Goal: Task Accomplishment & Management: Manage account settings

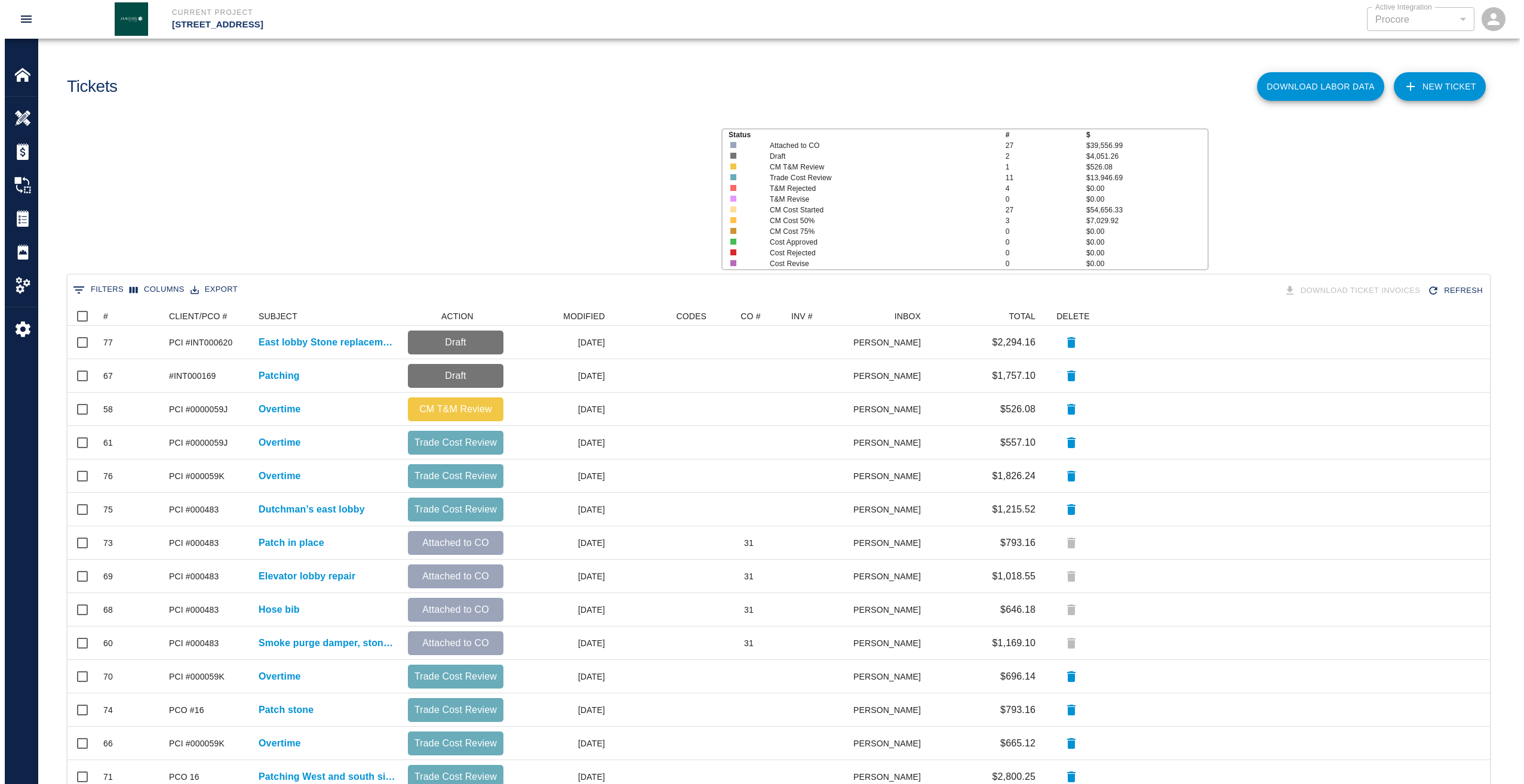
scroll to position [678, 1413]
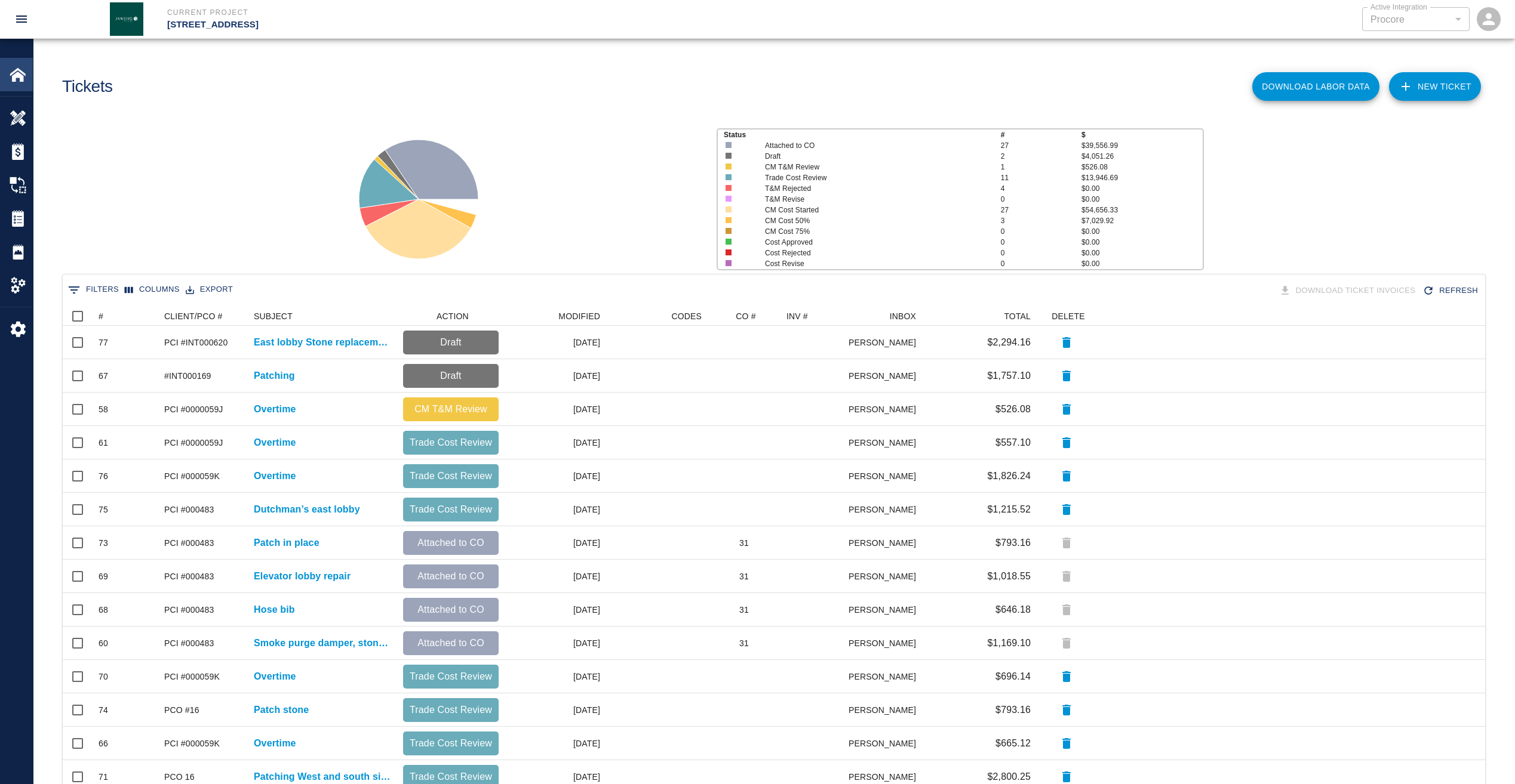
click at [11, 74] on img at bounding box center [18, 75] width 17 height 17
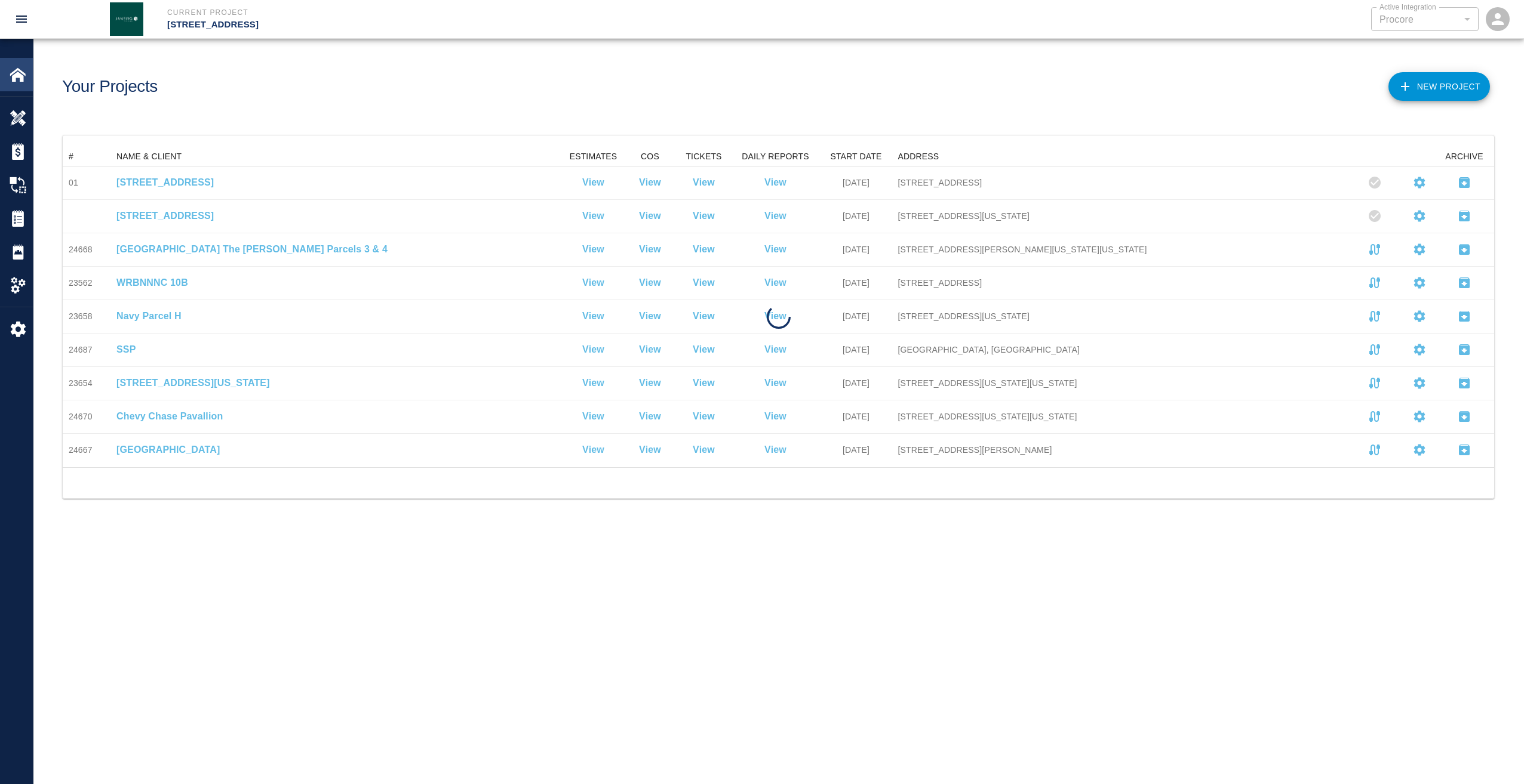
scroll to position [311, 1422]
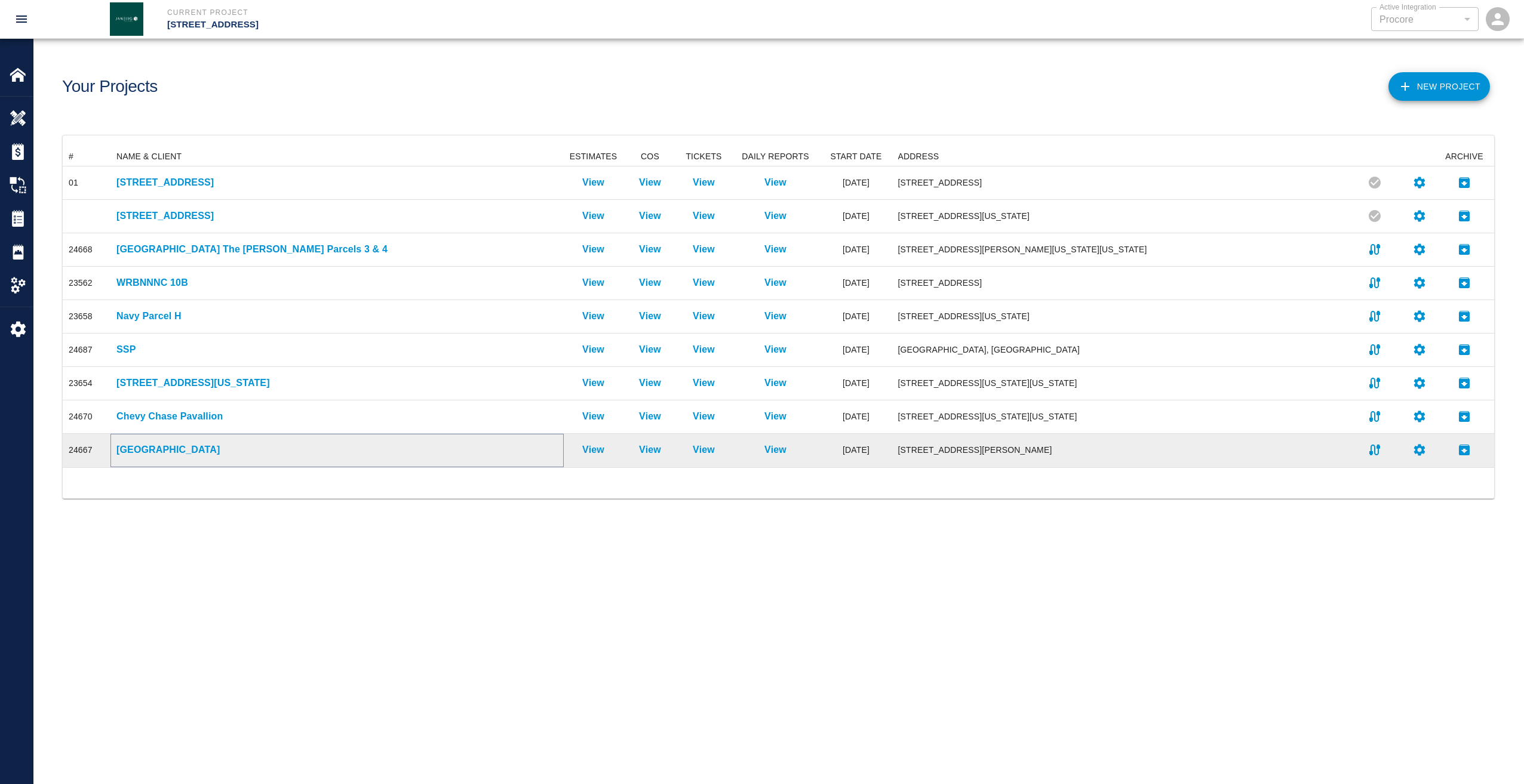
click at [145, 451] on p "[GEOGRAPHIC_DATA]" at bounding box center [336, 450] width 441 height 14
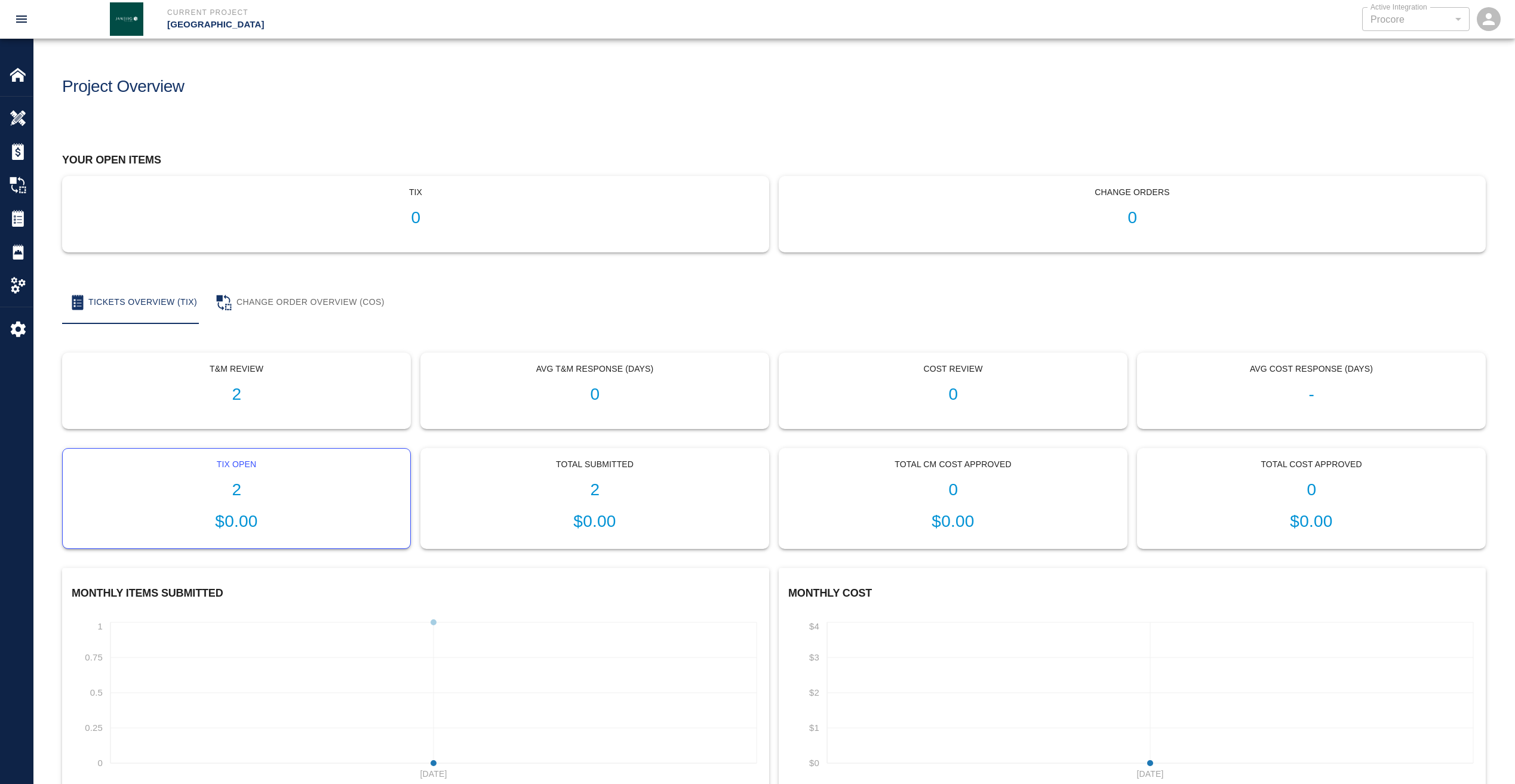
click at [237, 495] on h1 "2" at bounding box center [236, 490] width 329 height 20
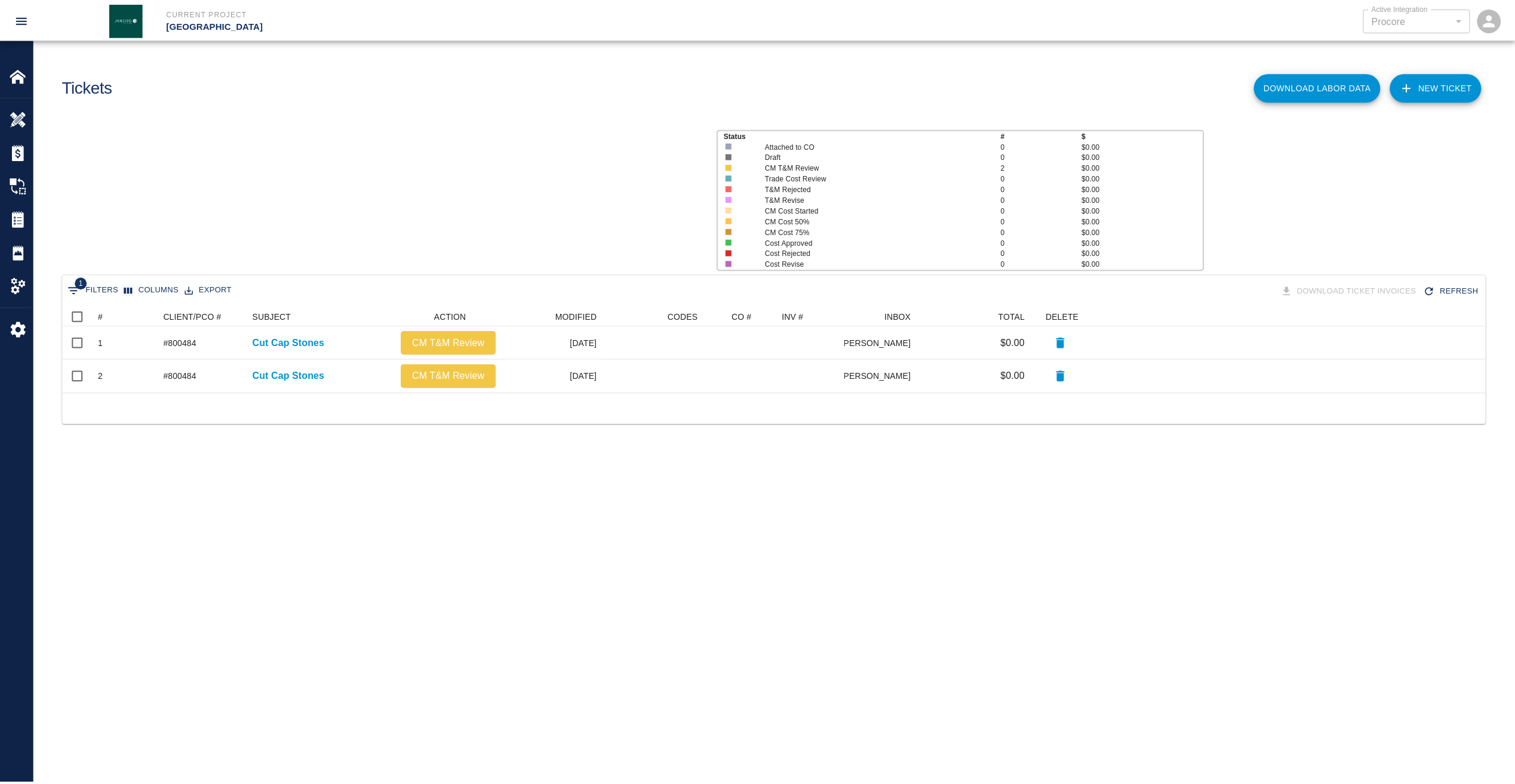
scroll to position [77, 1422]
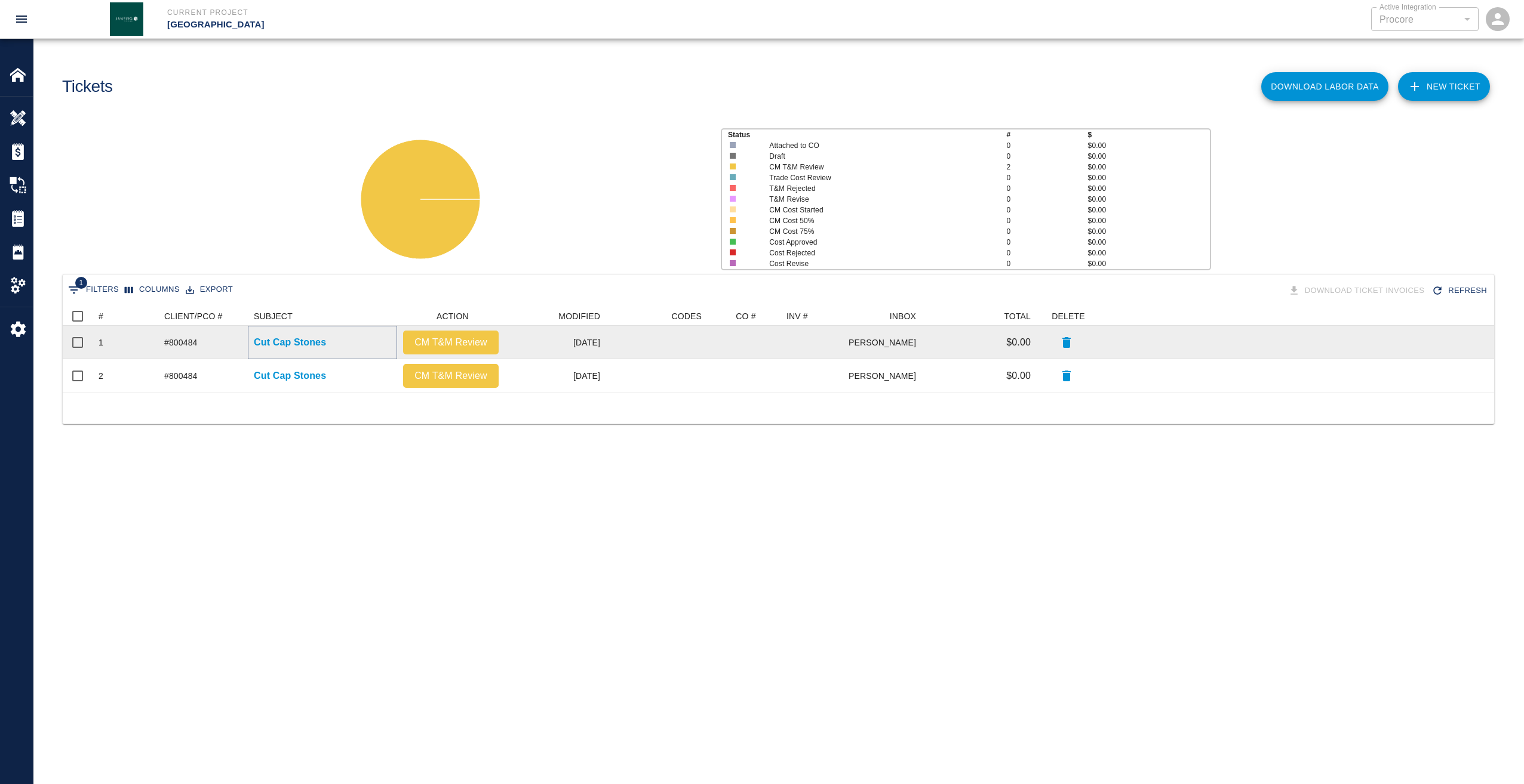
click at [289, 347] on p "Cut Cap Stones" at bounding box center [290, 342] width 72 height 14
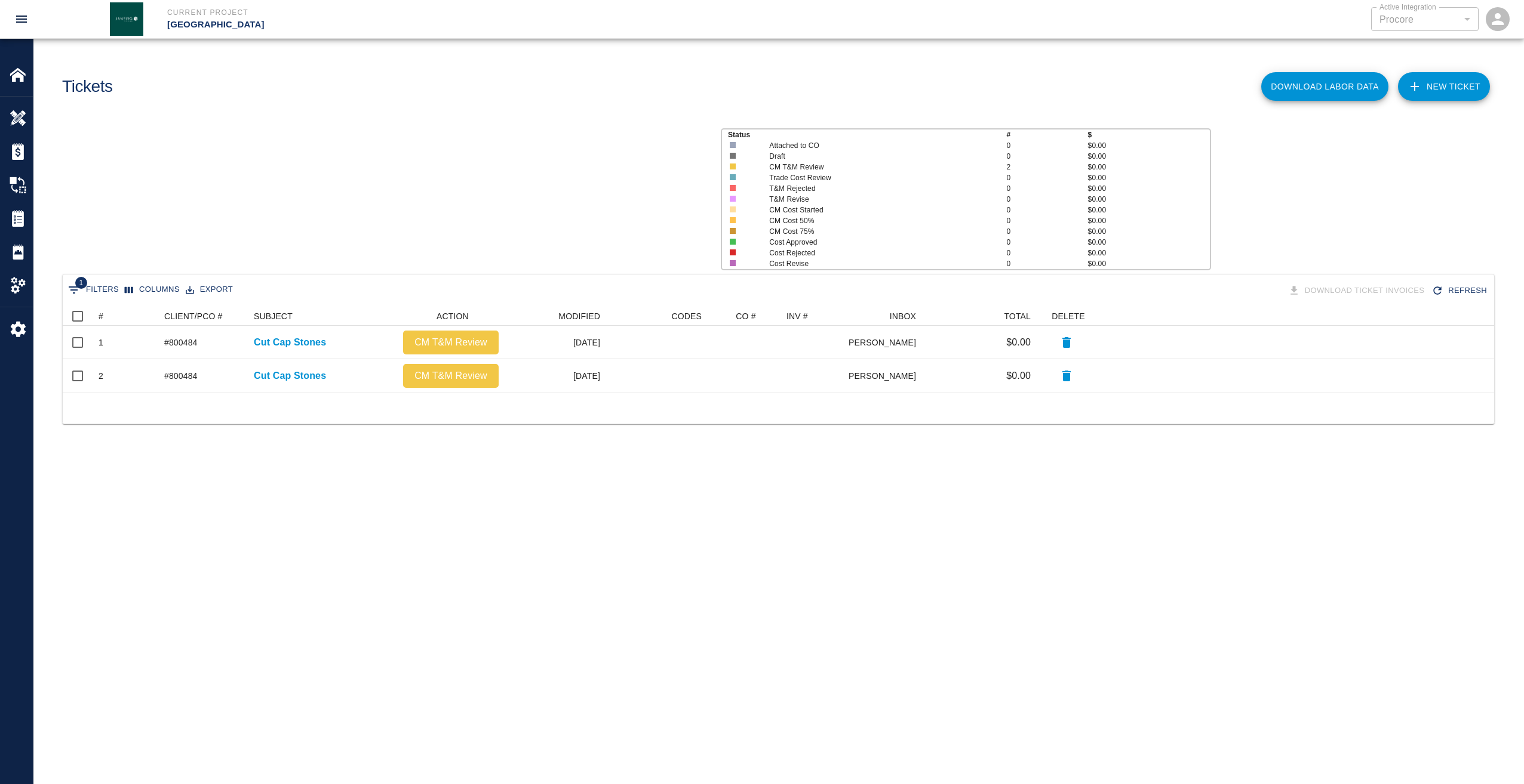
scroll to position [77, 1422]
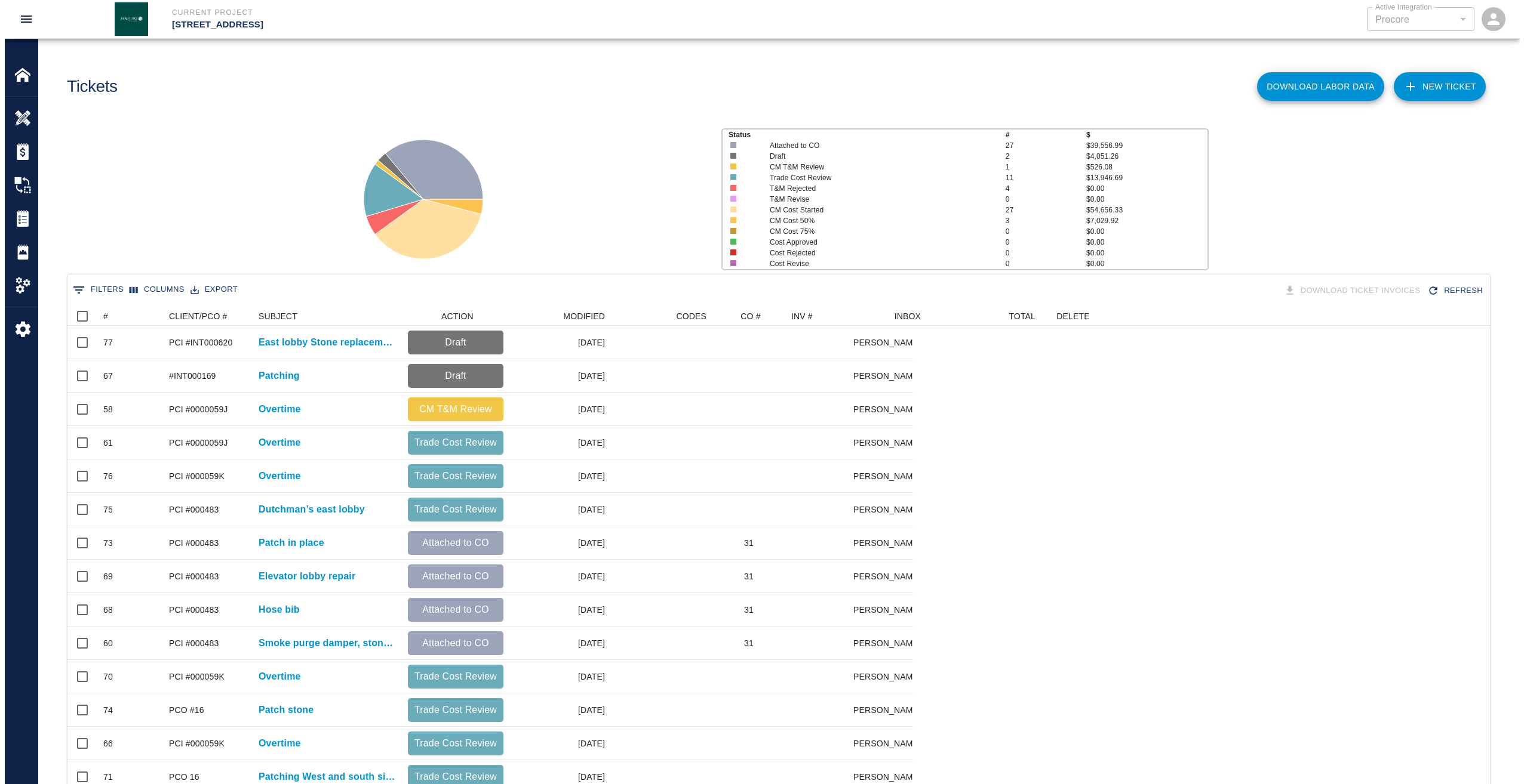
scroll to position [678, 1413]
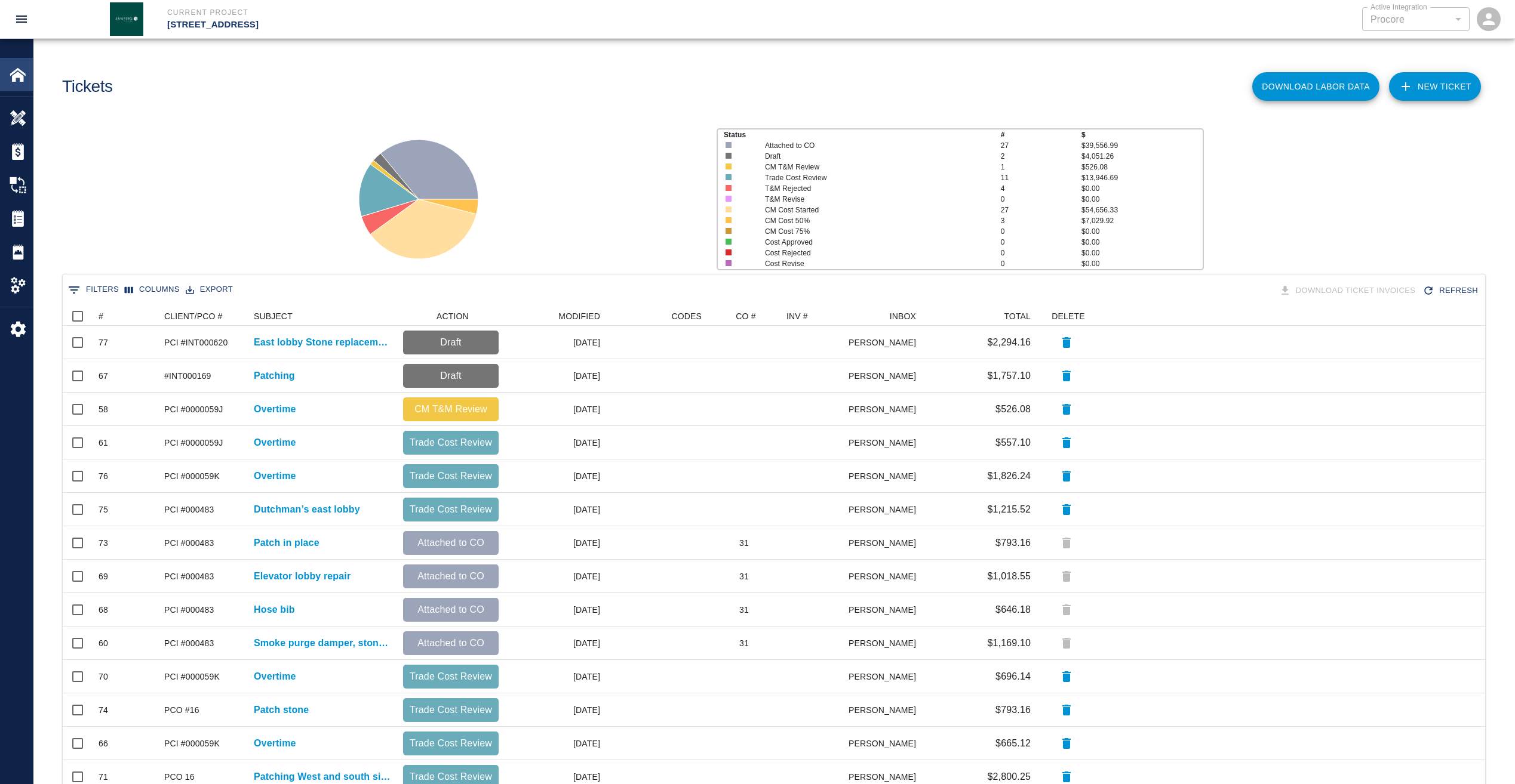
click at [30, 79] on div at bounding box center [26, 75] width 33 height 17
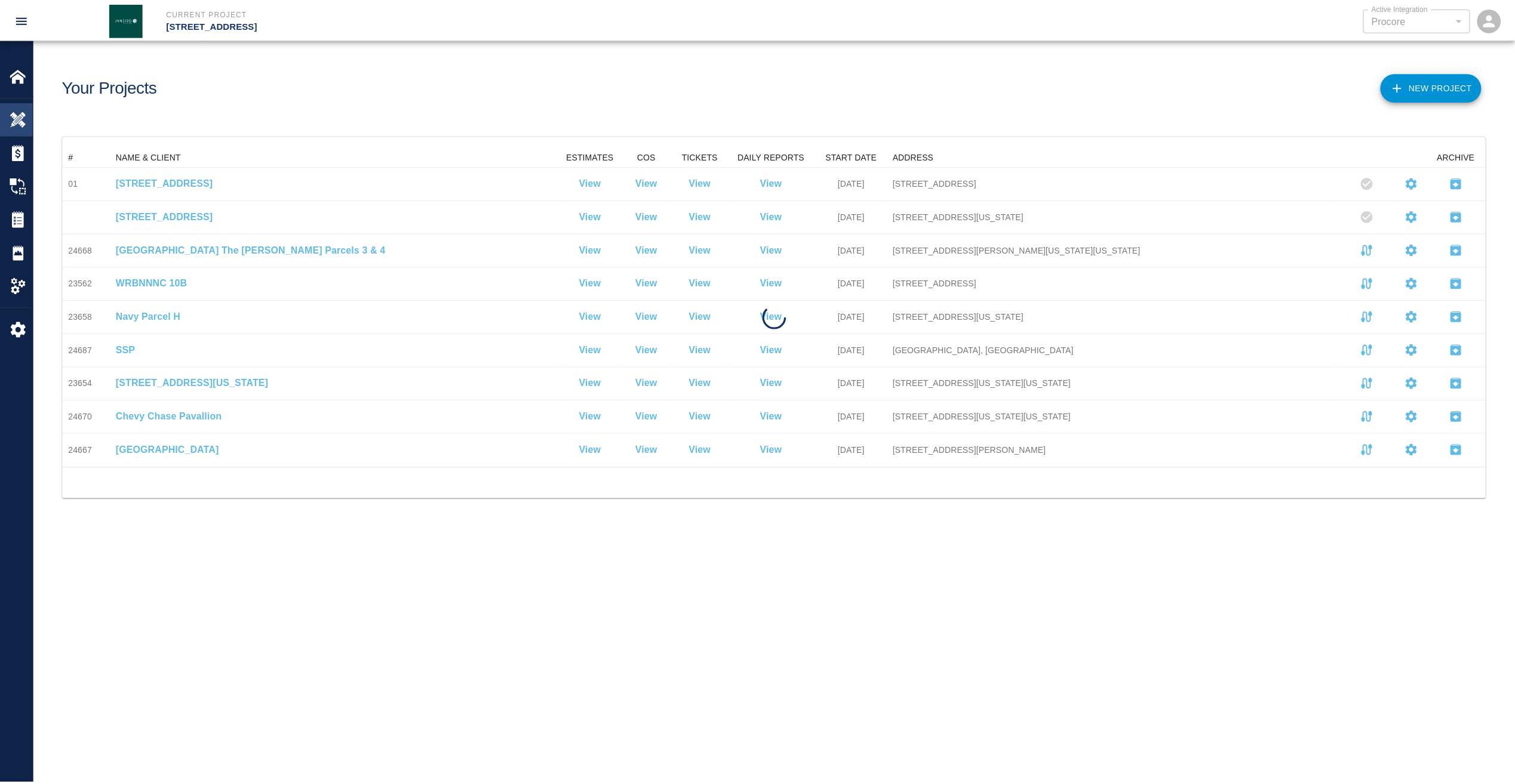
scroll to position [311, 1422]
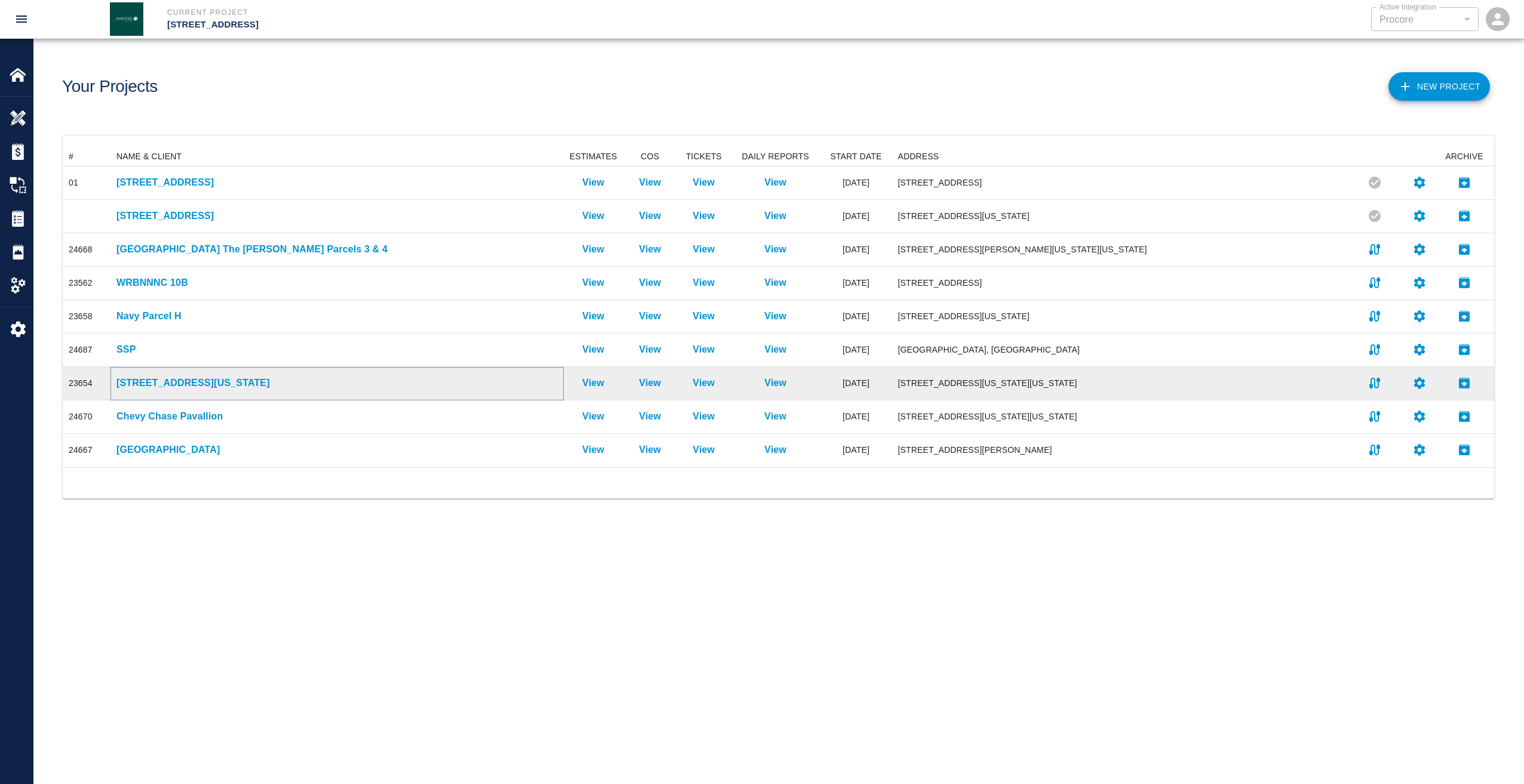
click at [129, 385] on p "[STREET_ADDRESS][US_STATE]" at bounding box center [336, 383] width 441 height 14
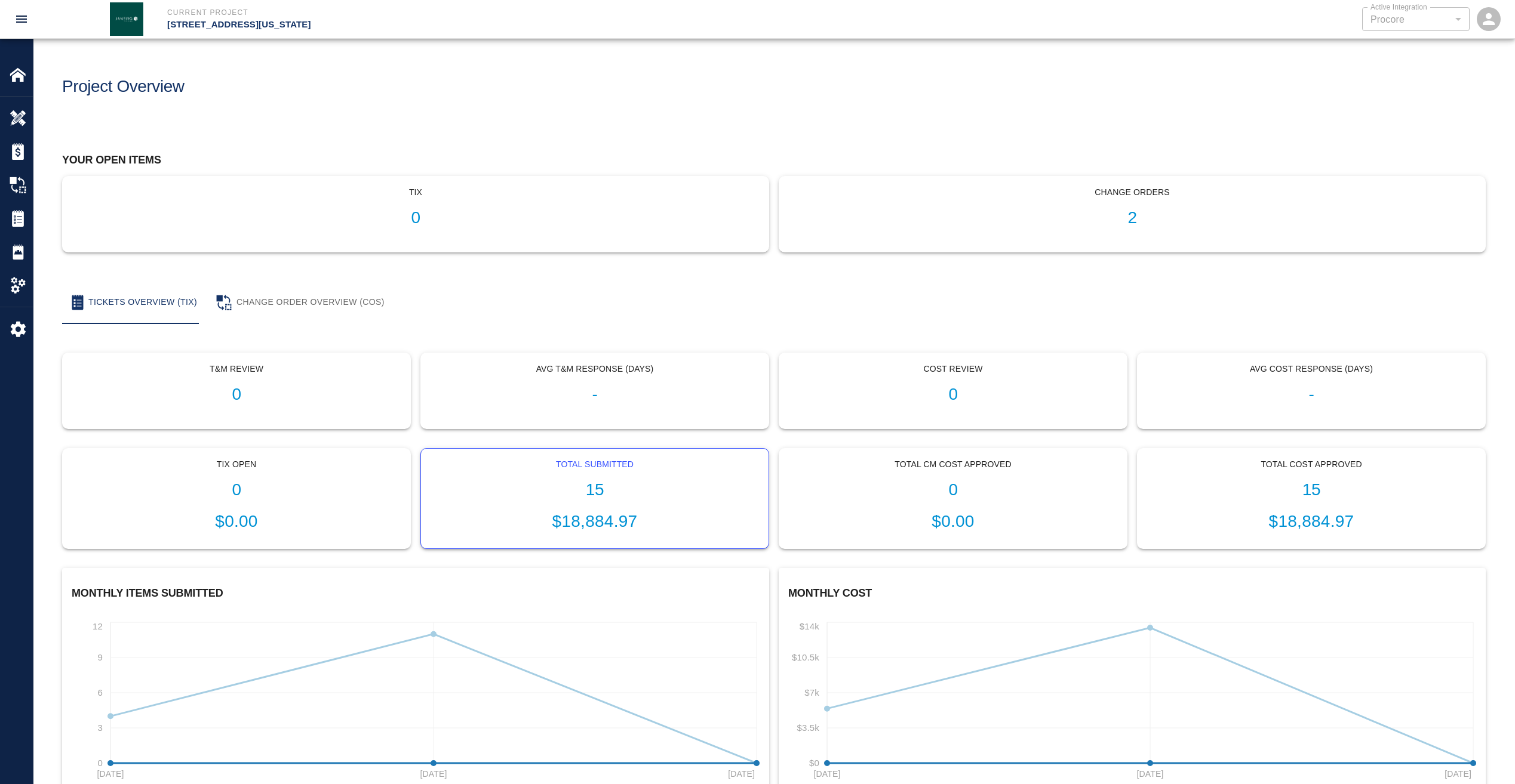
click at [600, 482] on h1 "15" at bounding box center [595, 490] width 329 height 20
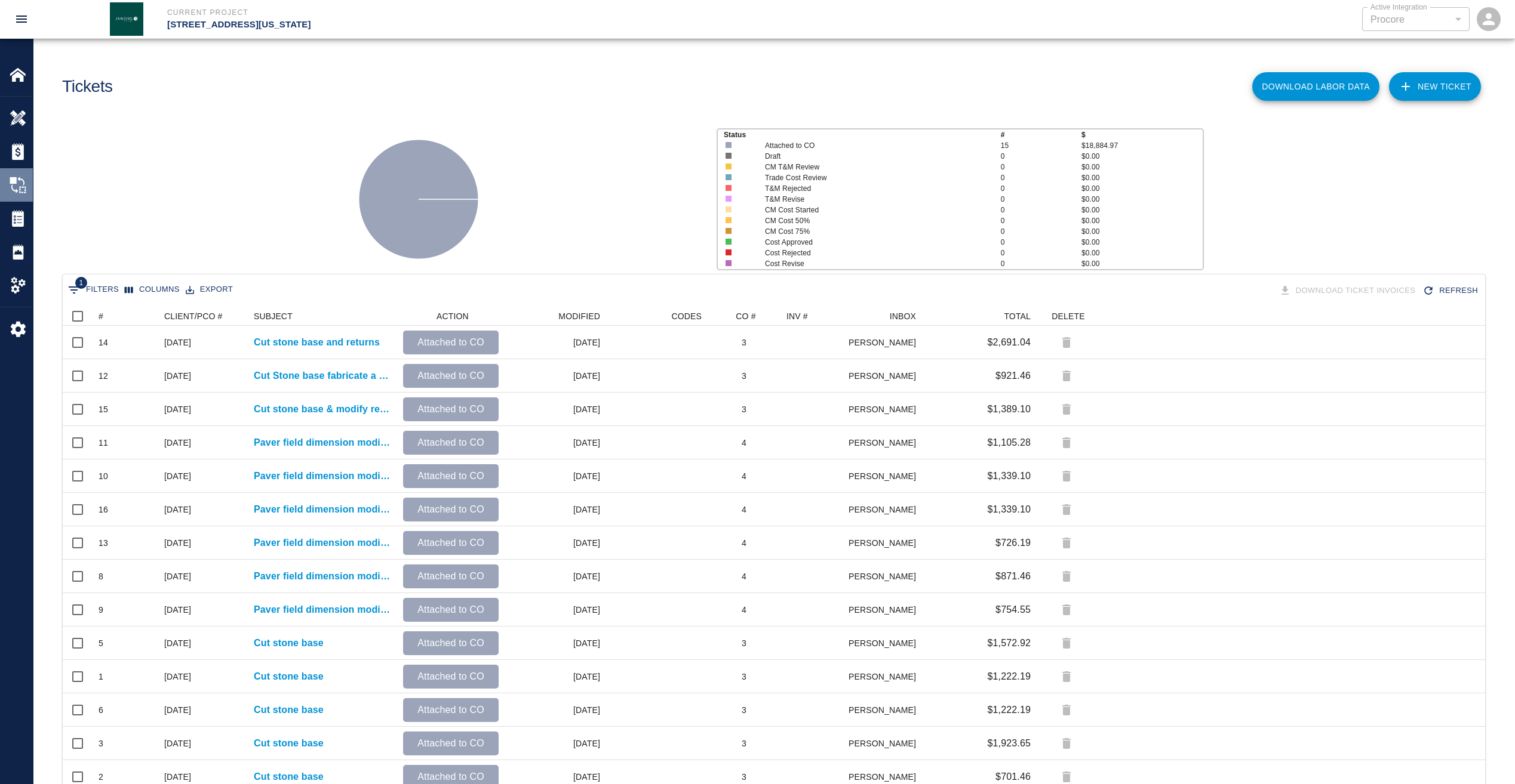
click at [15, 185] on img at bounding box center [18, 185] width 17 height 17
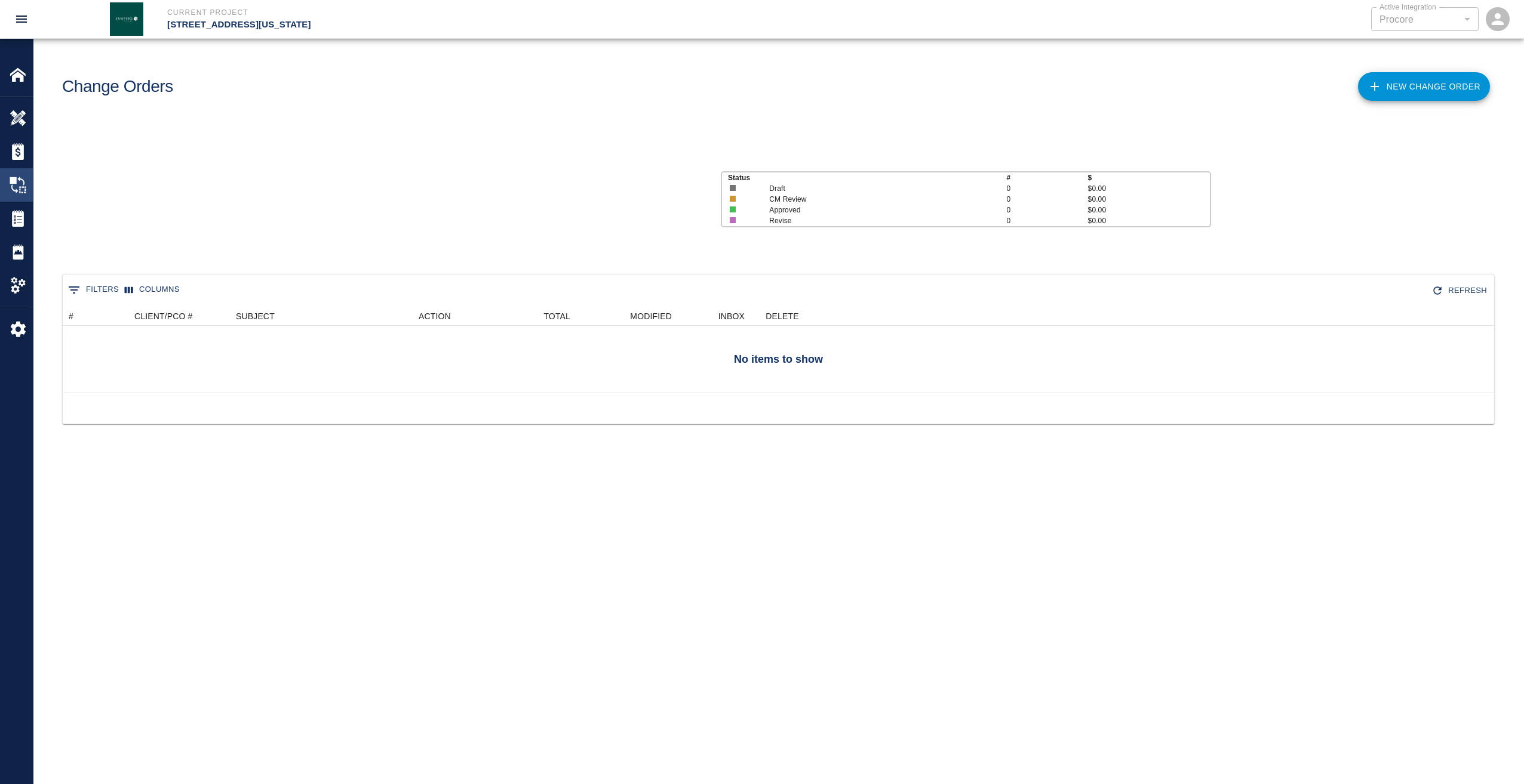
scroll to position [77, 1422]
